Goal: Task Accomplishment & Management: Complete application form

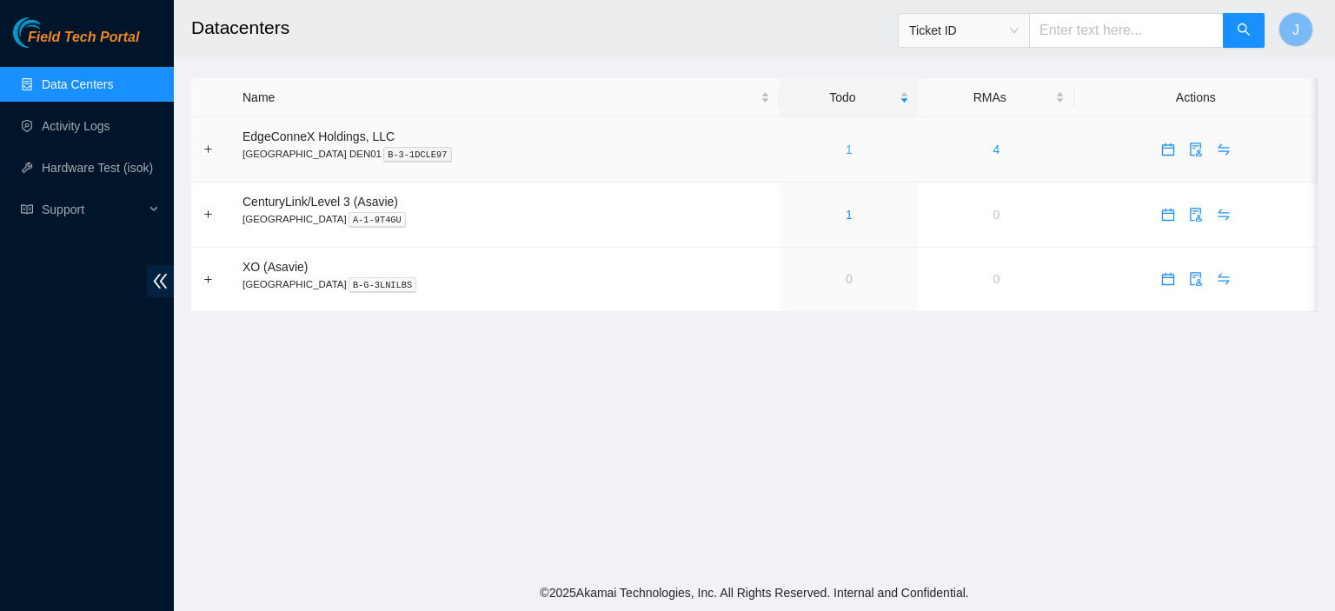
click at [845, 146] on link "1" at bounding box center [848, 149] width 7 height 14
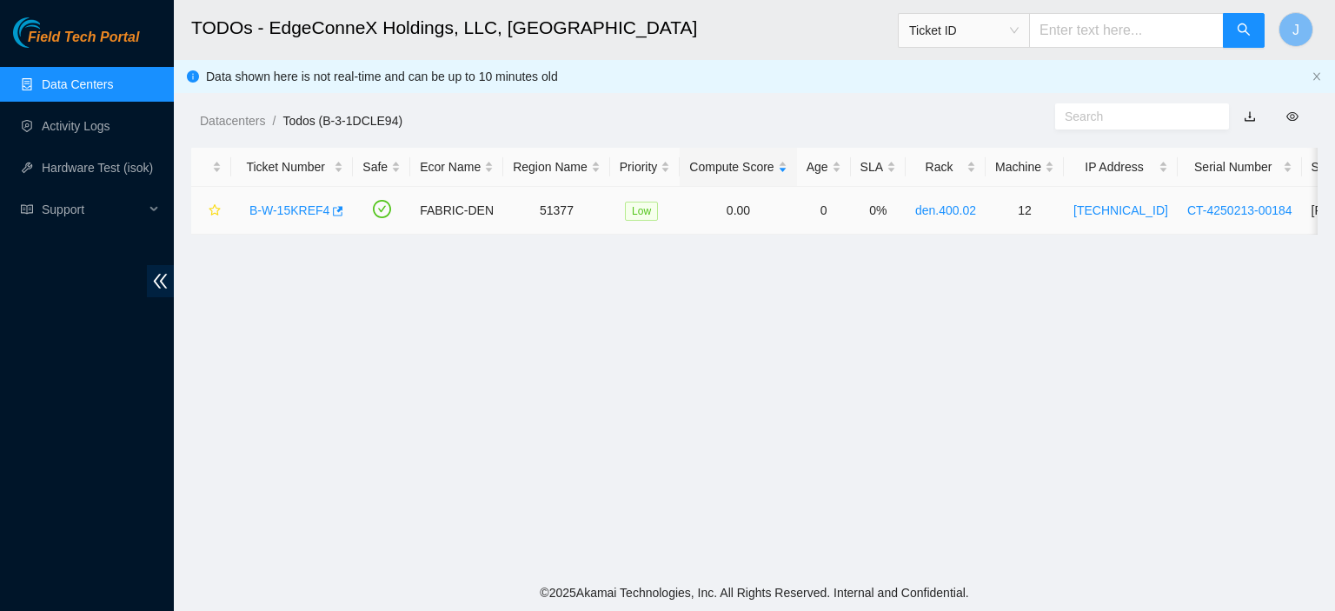
click at [283, 212] on link "B-W-15KREF4" at bounding box center [289, 210] width 80 height 14
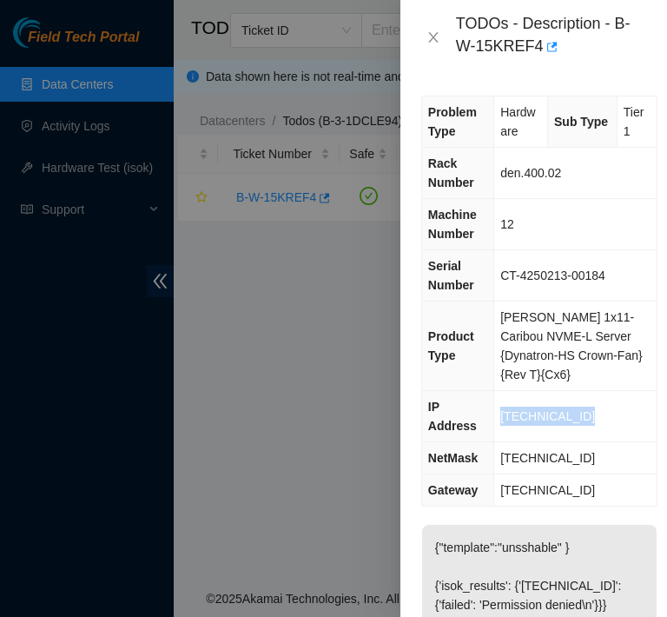
drag, startPoint x: 596, startPoint y: 399, endPoint x: 504, endPoint y: 406, distance: 92.4
click at [504, 406] on td "23.217.106.237" at bounding box center [575, 416] width 162 height 51
copy span "23.217.106.237"
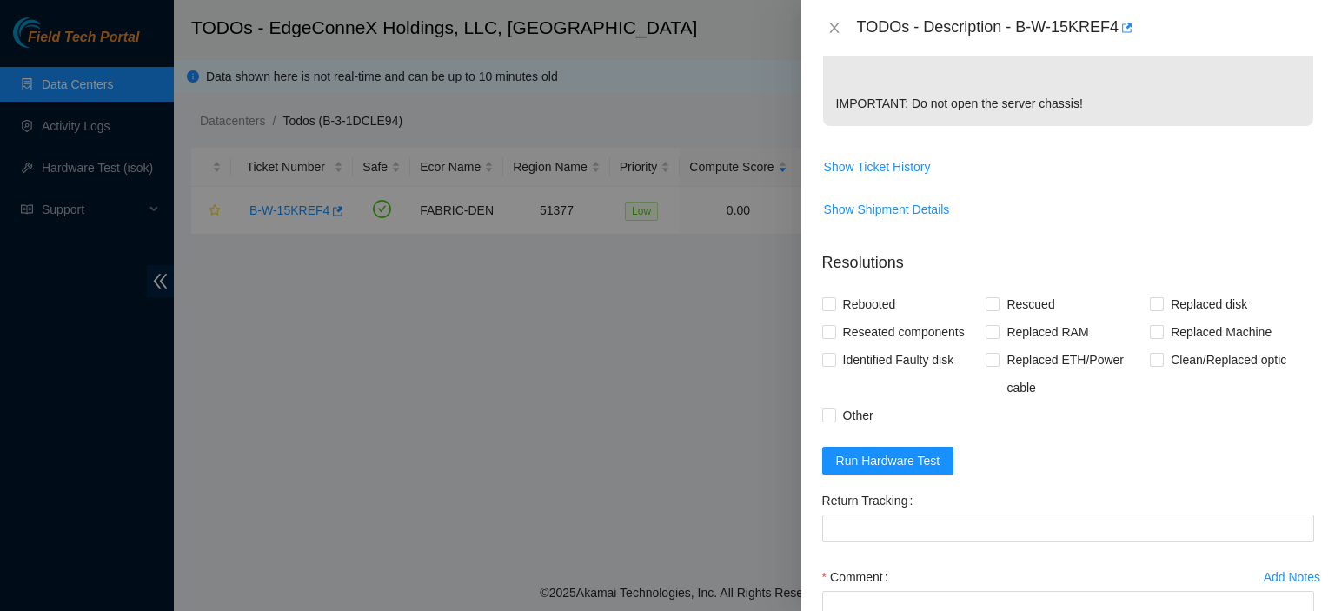
scroll to position [690, 0]
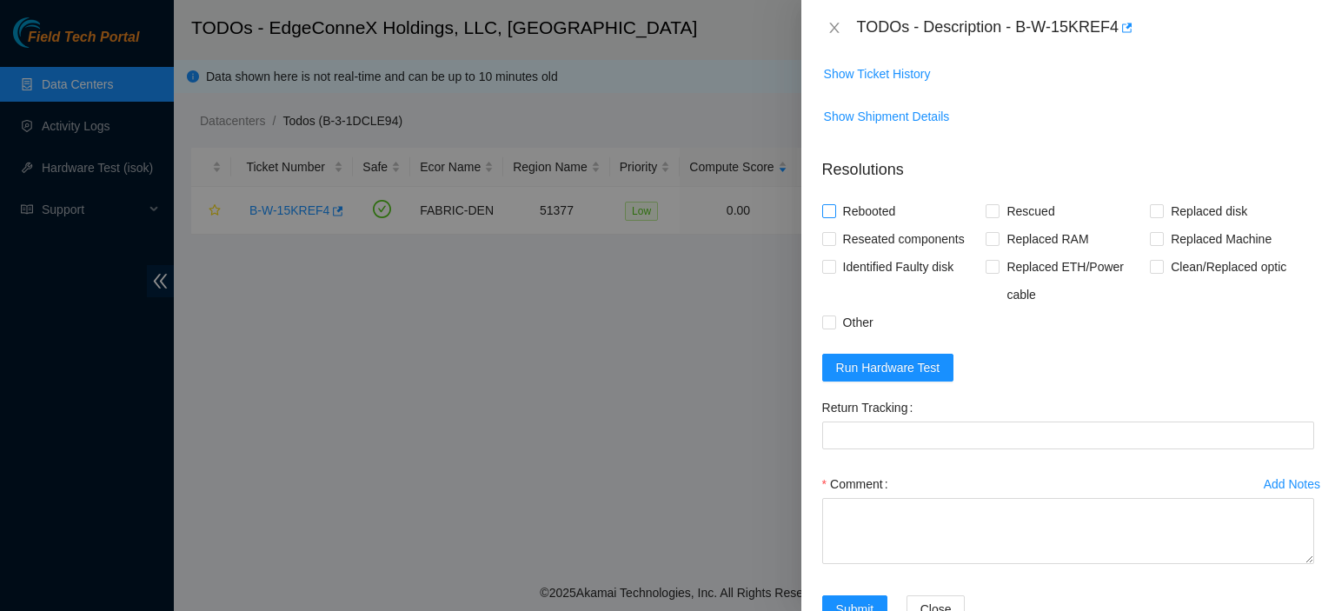
click at [831, 216] on input "Rebooted" at bounding box center [828, 210] width 12 height 12
checkbox input "true"
click at [989, 216] on input "Rescued" at bounding box center [991, 210] width 12 height 12
checkbox input "true"
click at [900, 377] on span "Run Hardware Test" at bounding box center [888, 367] width 104 height 19
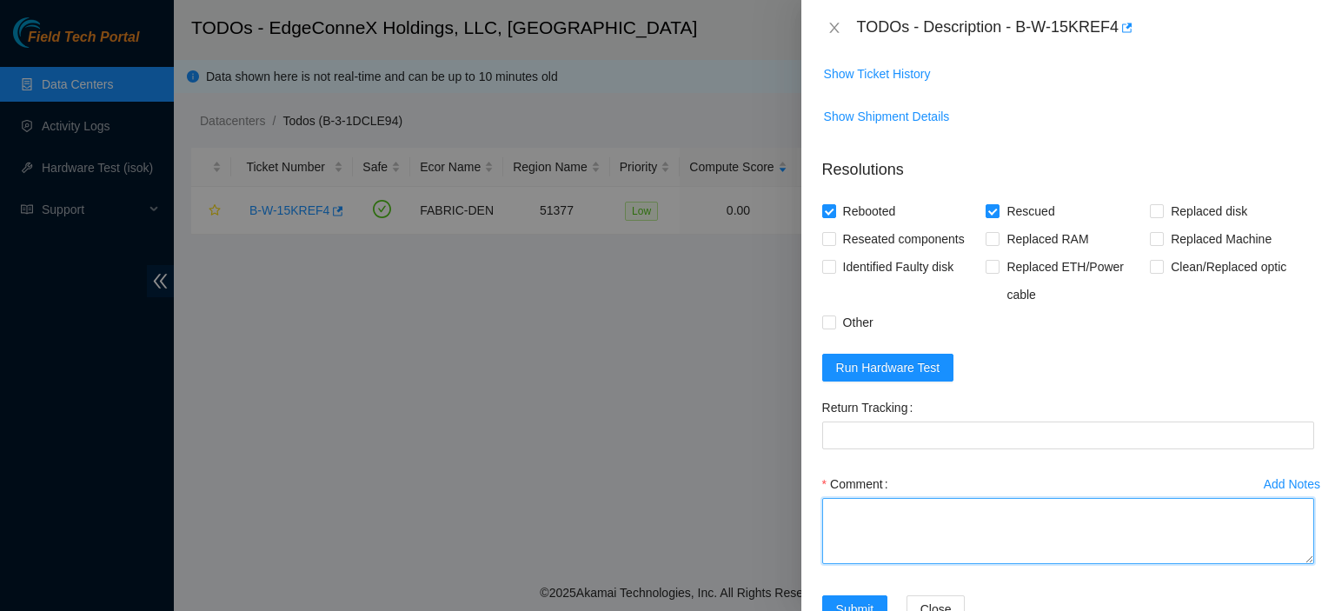
click at [903, 550] on textarea "Comment" at bounding box center [1068, 531] width 492 height 66
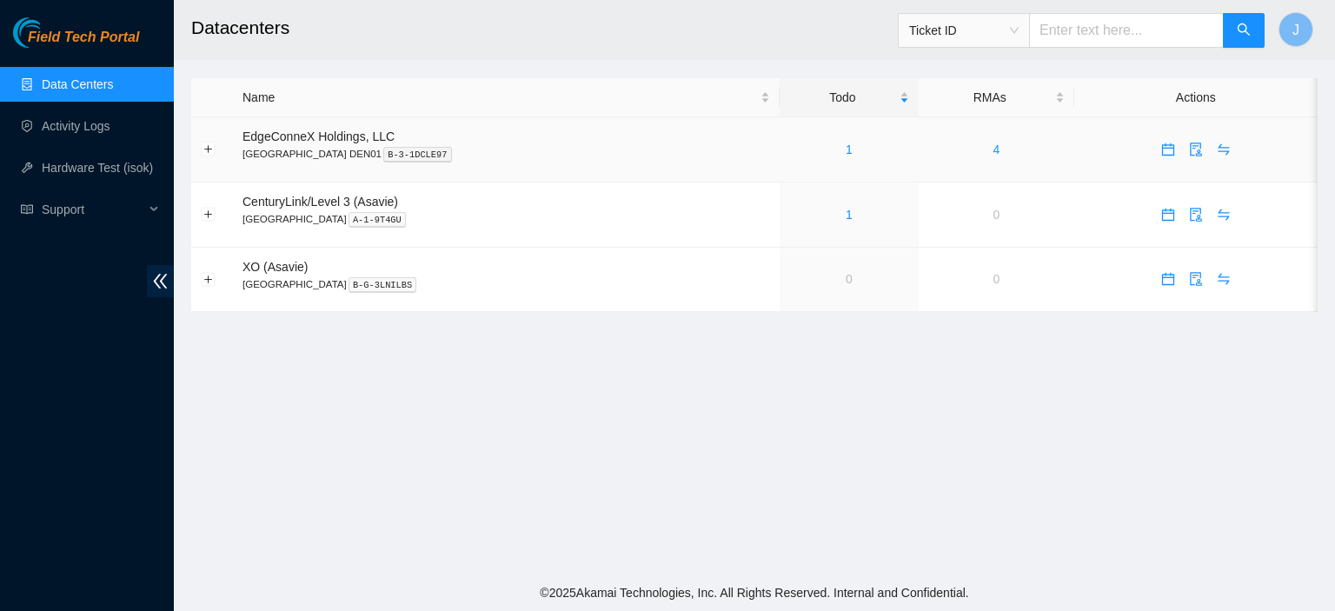
click at [789, 140] on div "1" at bounding box center [849, 149] width 120 height 19
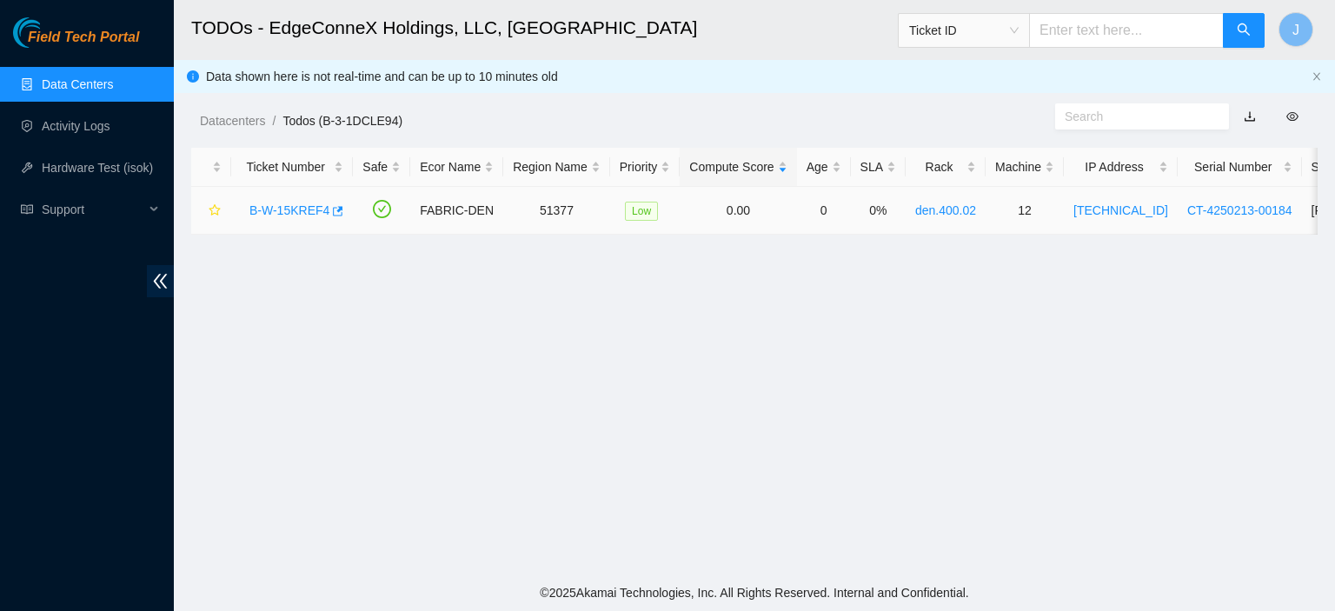
click at [305, 203] on link "B-W-15KREF4" at bounding box center [289, 210] width 80 height 14
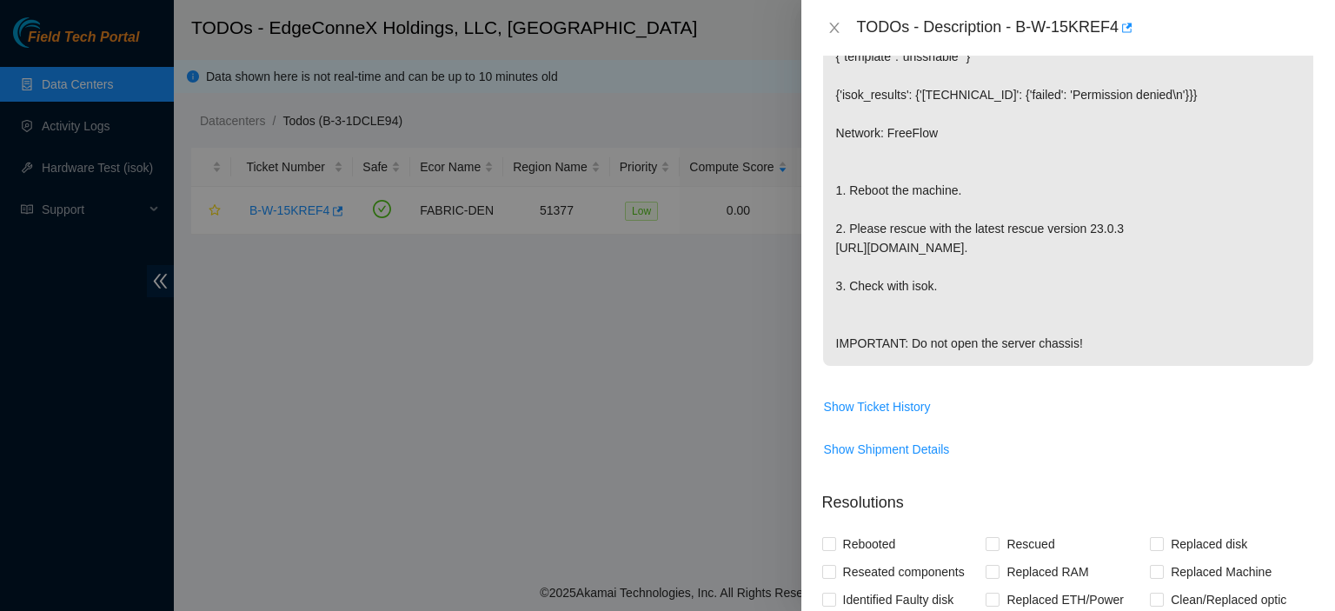
scroll to position [780, 0]
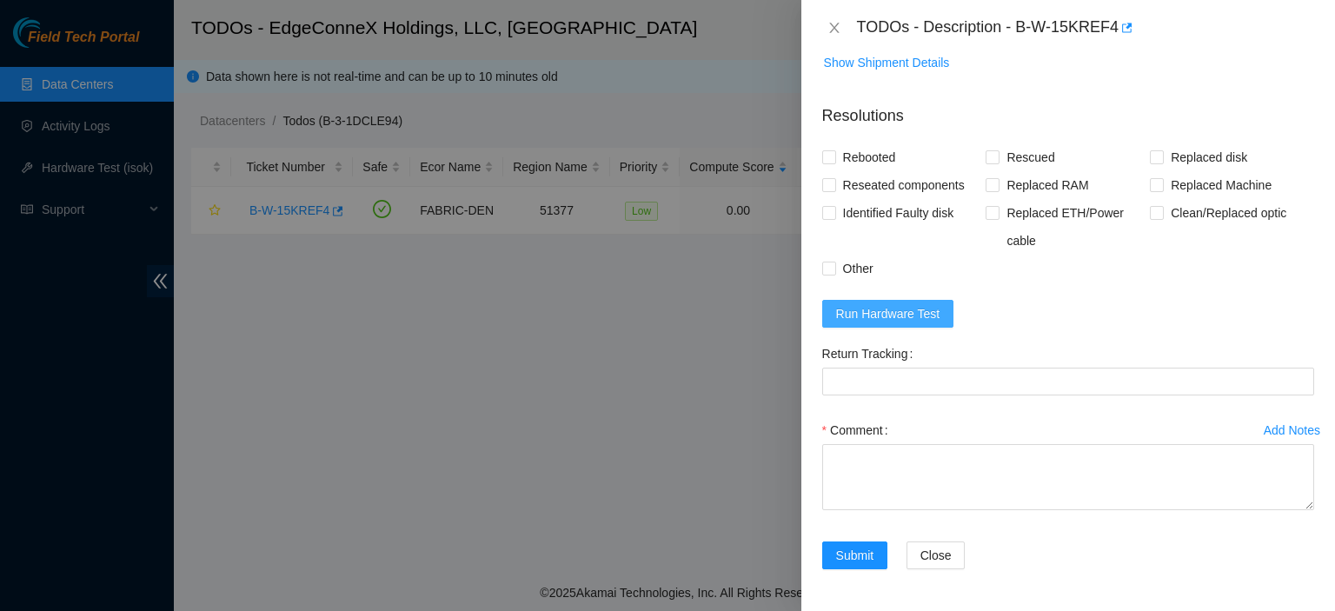
click at [924, 309] on span "Run Hardware Test" at bounding box center [888, 313] width 104 height 19
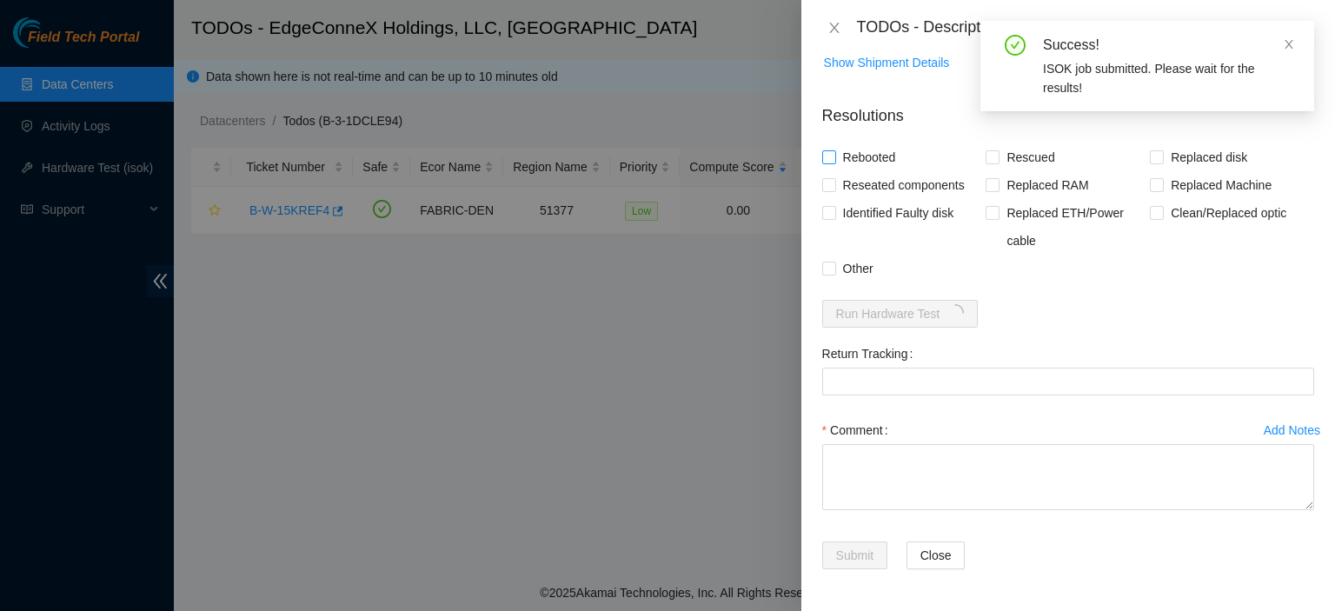
click at [830, 159] on input "Rebooted" at bounding box center [828, 156] width 12 height 12
checkbox input "true"
click at [985, 156] on input "Rescued" at bounding box center [991, 156] width 12 height 12
checkbox input "true"
click at [907, 453] on textarea "Comment" at bounding box center [1068, 477] width 492 height 66
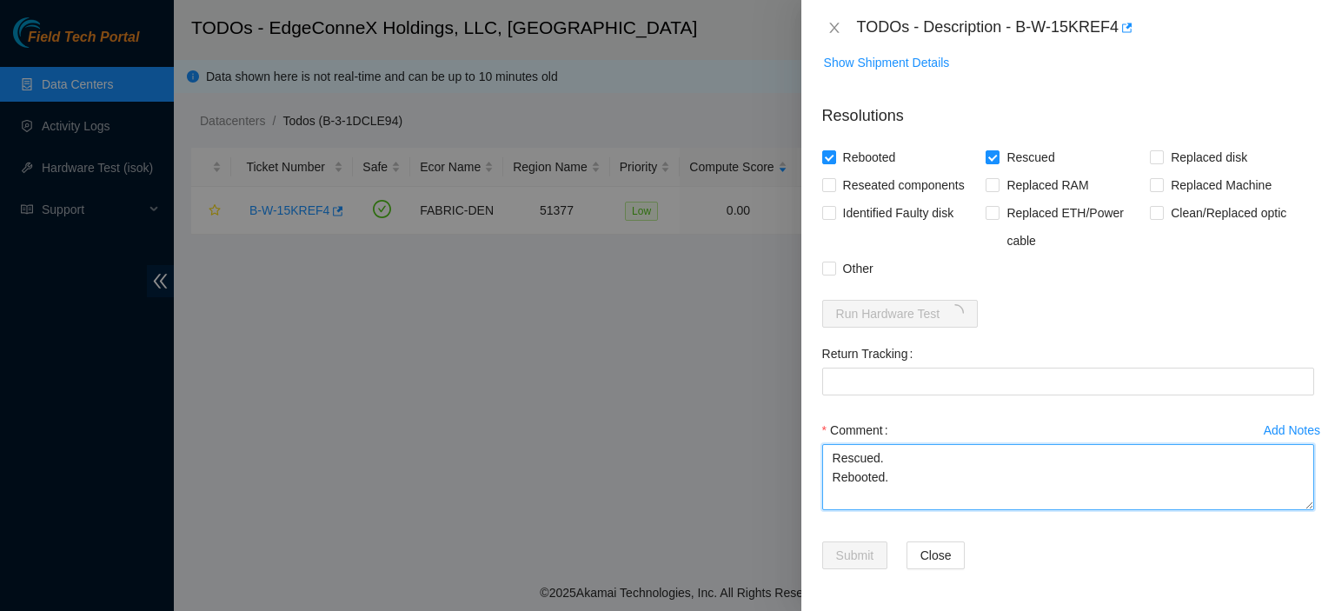
type textarea "Rescued. Rebooted."
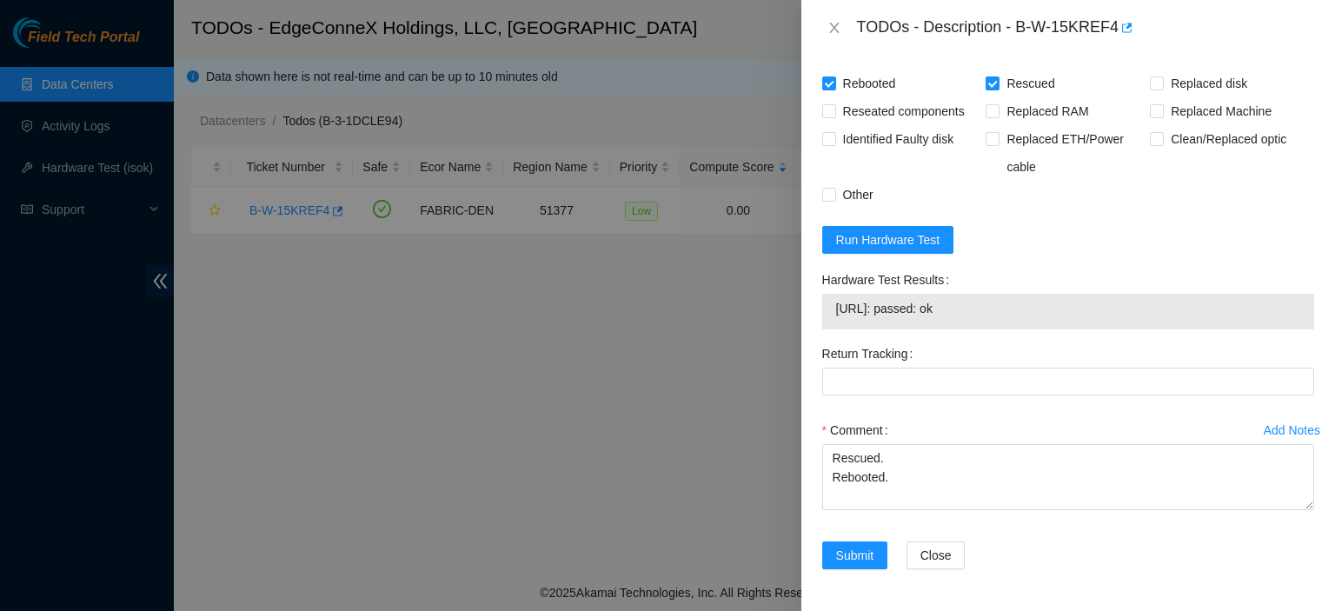
scroll to position [853, 0]
click at [869, 545] on button "Submit" at bounding box center [855, 555] width 66 height 28
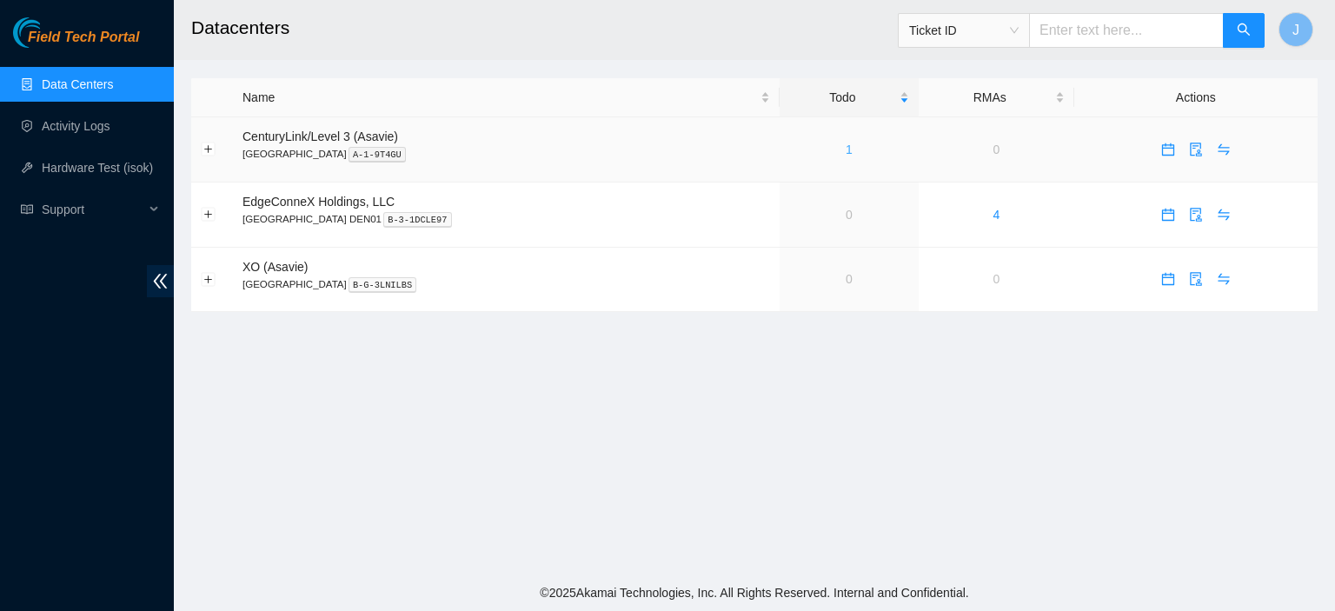
click at [845, 149] on link "1" at bounding box center [848, 149] width 7 height 14
